Goal: Check status

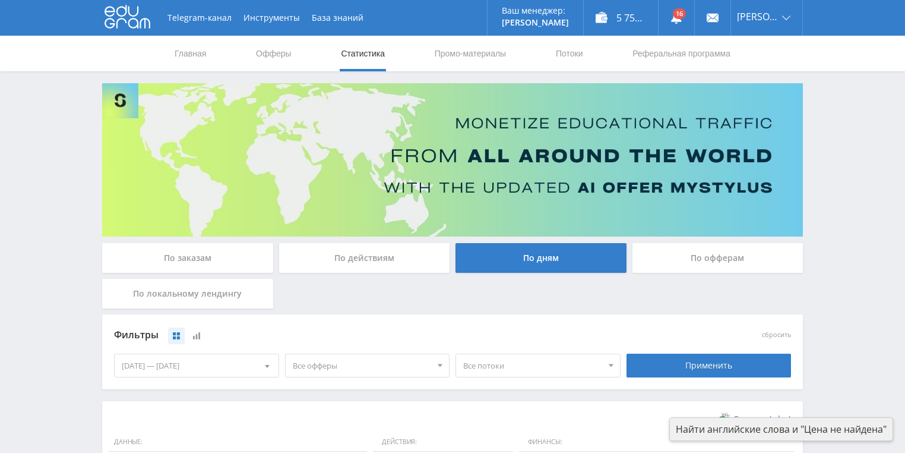
scroll to position [285, 0]
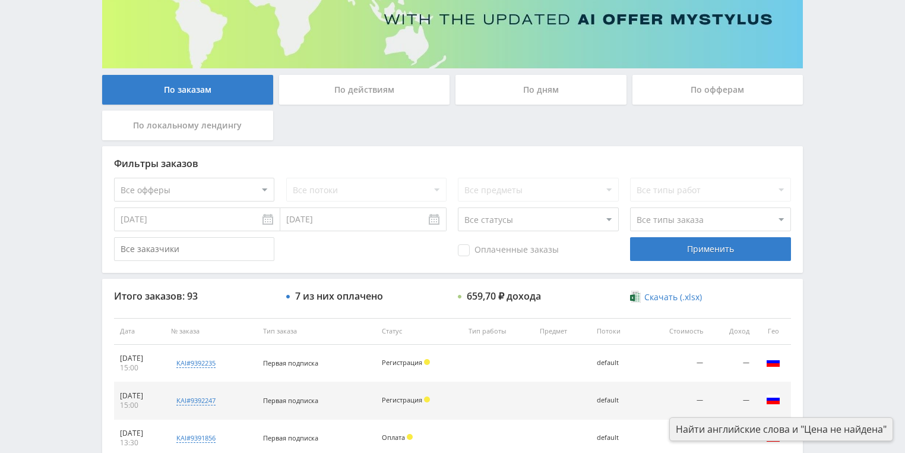
scroll to position [238, 0]
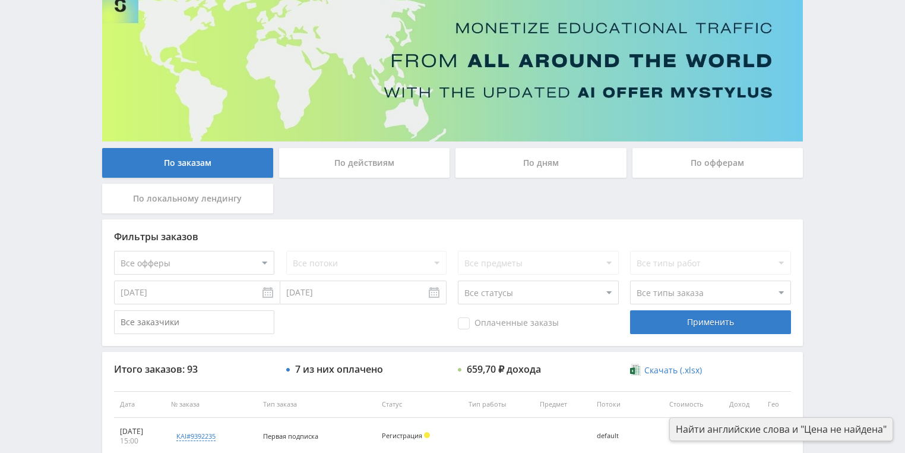
click at [372, 166] on div "По действиям" at bounding box center [364, 163] width 171 height 30
click at [0, 0] on input "По действиям" at bounding box center [0, 0] width 0 height 0
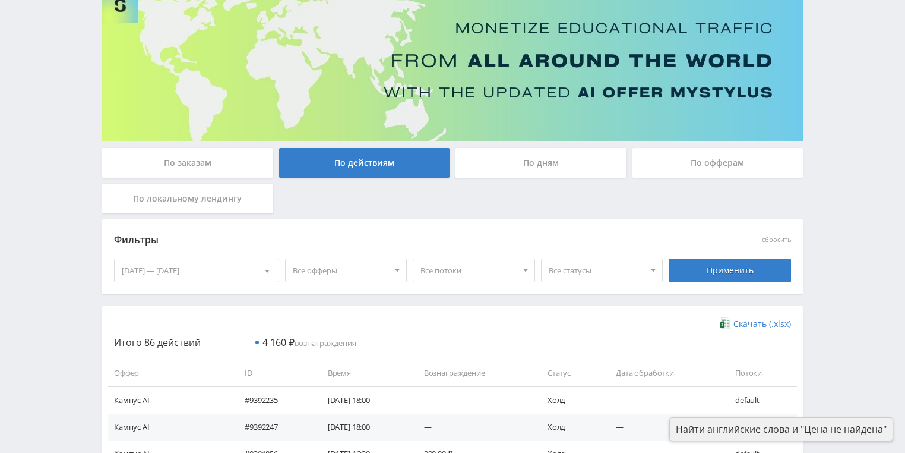
click at [539, 156] on div "По дням" at bounding box center [541, 163] width 171 height 30
click at [0, 0] on input "По дням" at bounding box center [0, 0] width 0 height 0
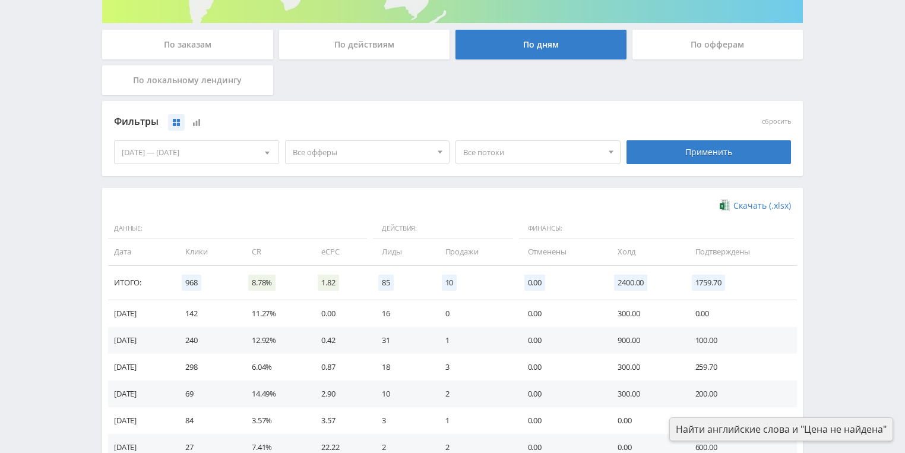
scroll to position [285, 0]
